Goal: Find specific page/section: Find specific page/section

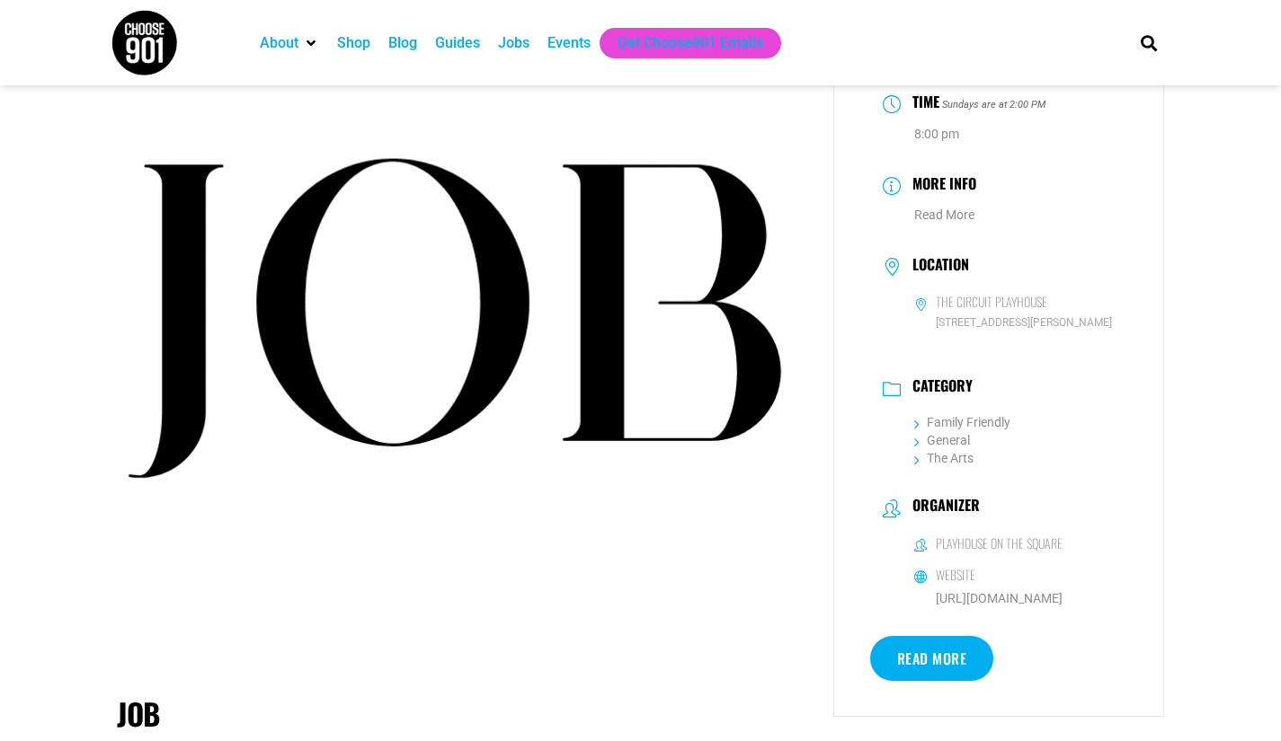
scroll to position [128, 0]
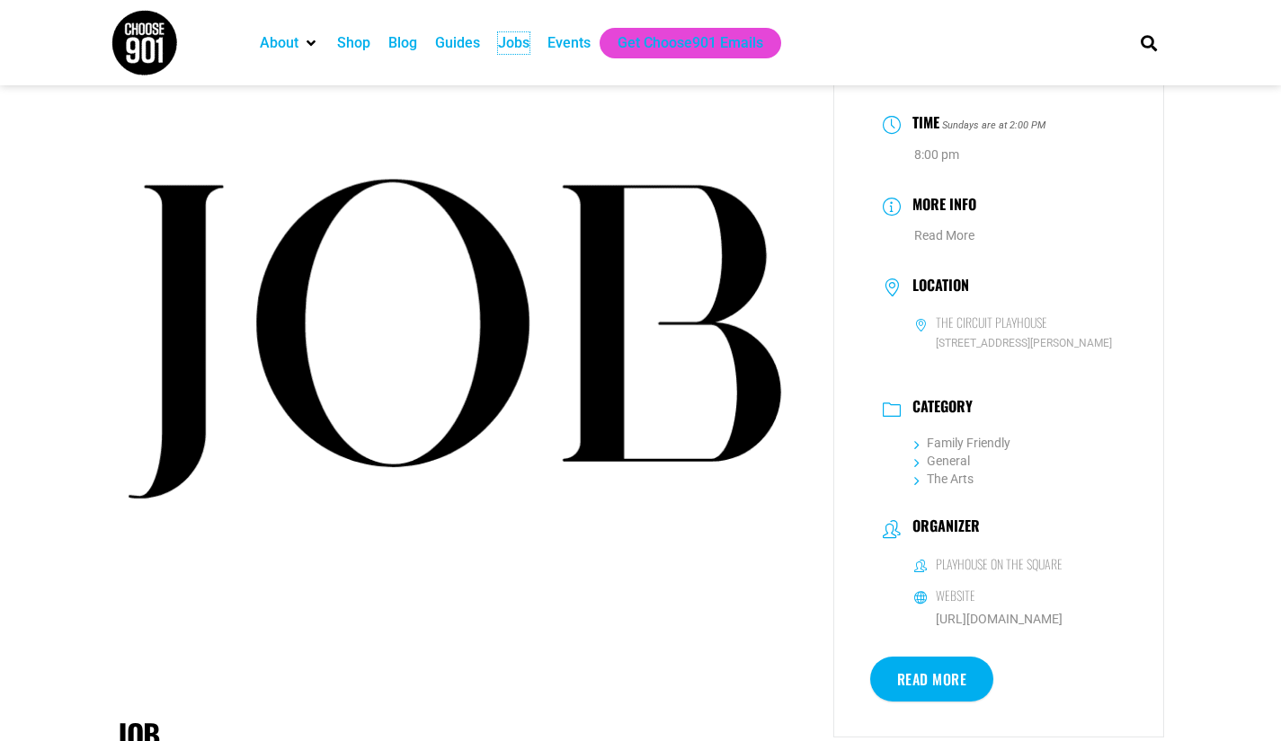
click at [519, 42] on div "Jobs" at bounding box center [513, 43] width 31 height 22
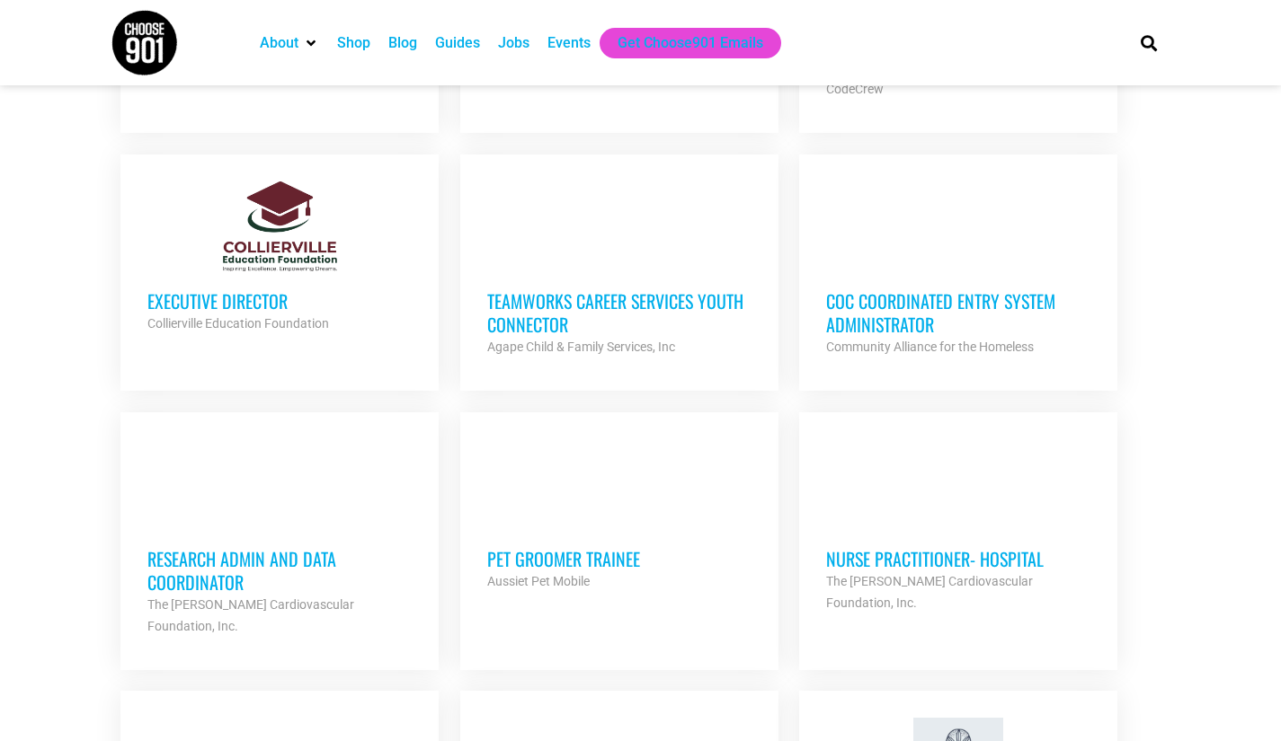
scroll to position [1432, 0]
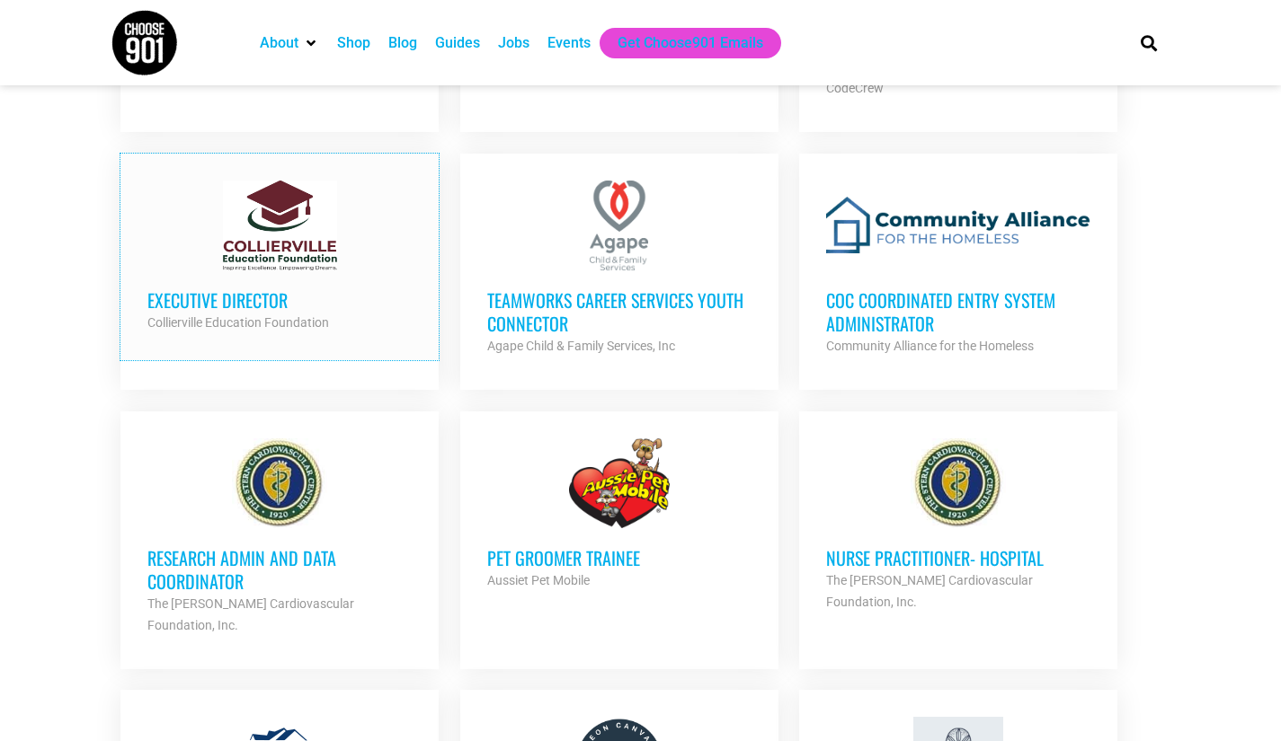
click at [277, 312] on div "Collierville Education Foundation" at bounding box center [279, 323] width 264 height 22
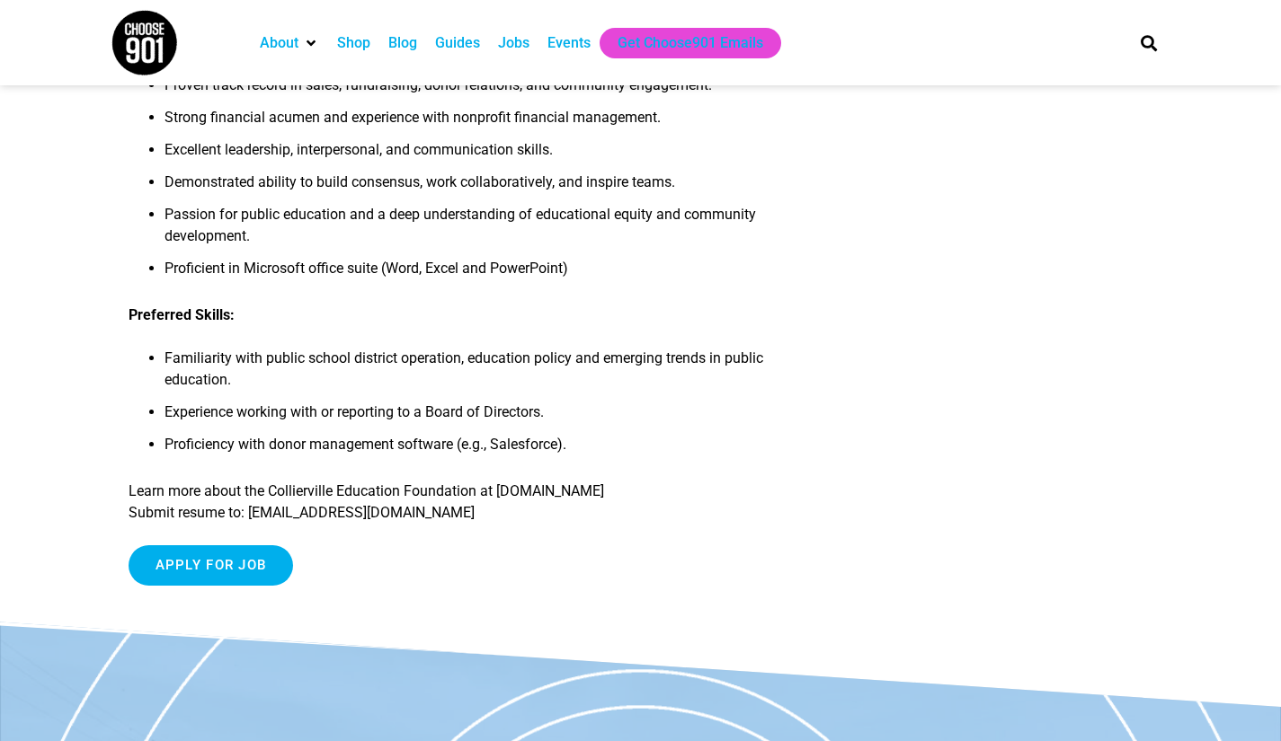
scroll to position [1962, 0]
